Goal: Submit feedback/report problem

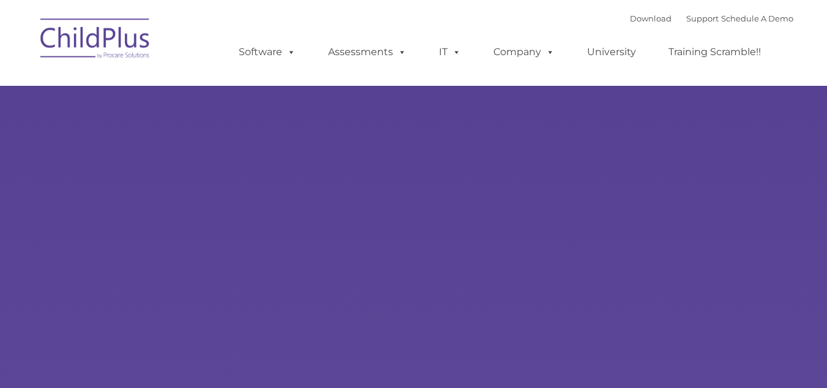
select select "MEDIUM"
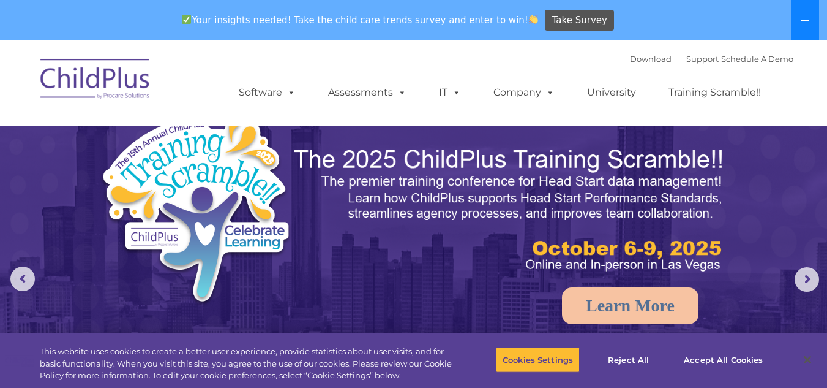
click at [806, 21] on icon at bounding box center [805, 20] width 10 height 10
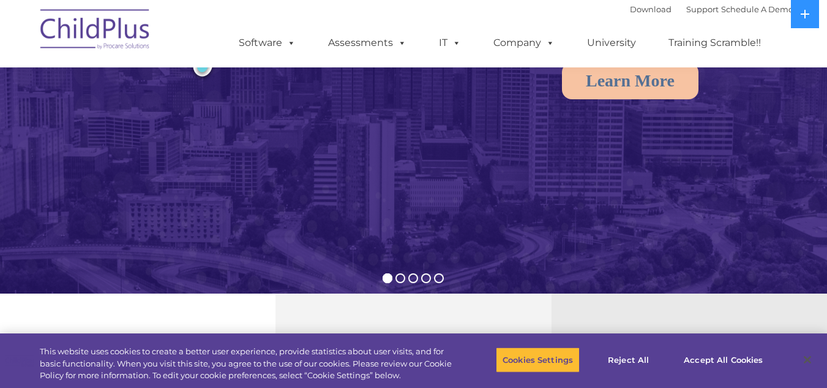
scroll to position [185, 0]
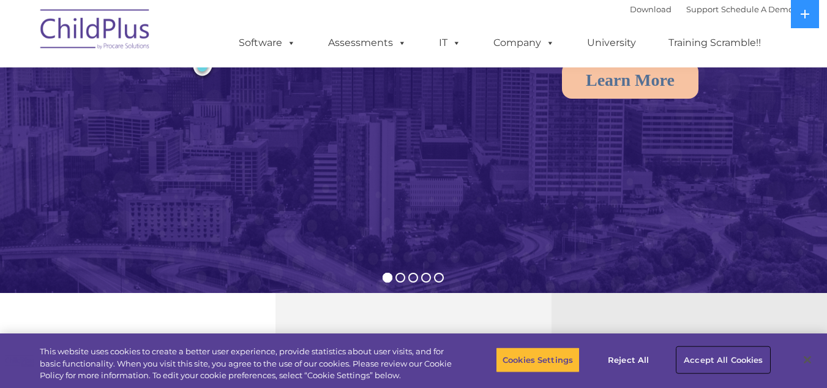
click at [752, 361] on button "Accept All Cookies" at bounding box center [723, 360] width 92 height 26
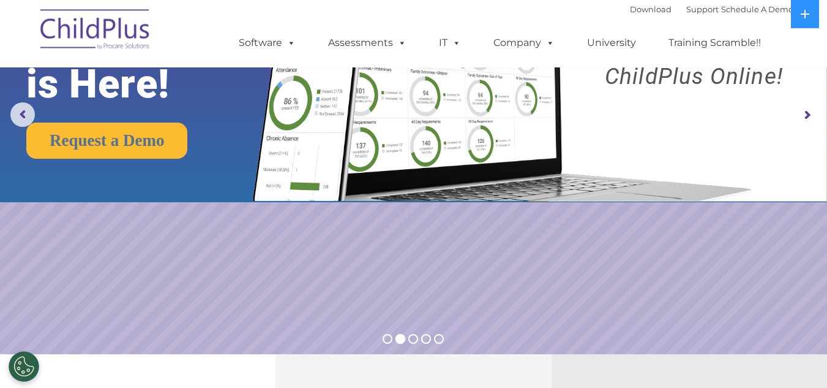
scroll to position [0, 0]
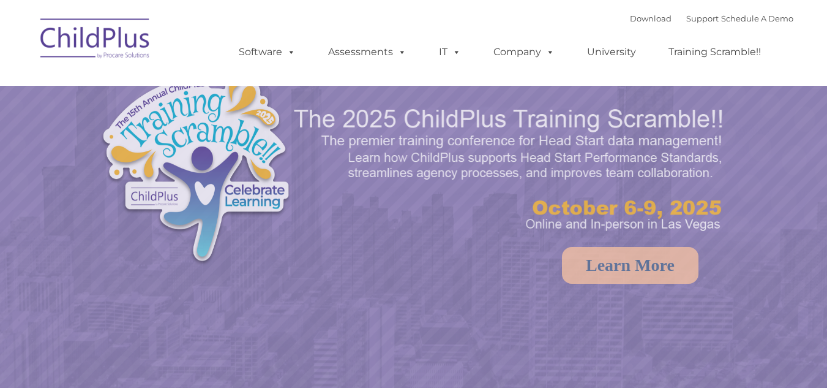
select select "MEDIUM"
